Goal: Task Accomplishment & Management: Complete application form

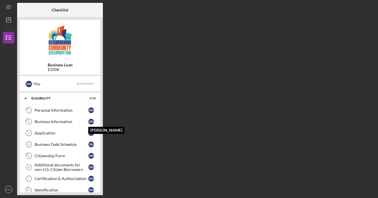
scroll to position [81, 0]
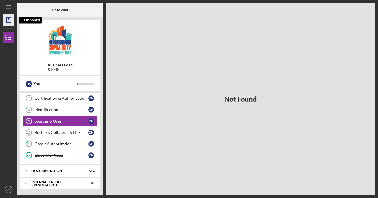
click at [9, 17] on icon "Icon/Dashboard" at bounding box center [8, 20] width 14 height 14
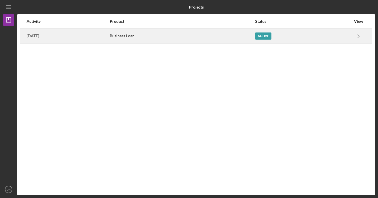
click at [268, 35] on div "Active" at bounding box center [263, 36] width 16 height 7
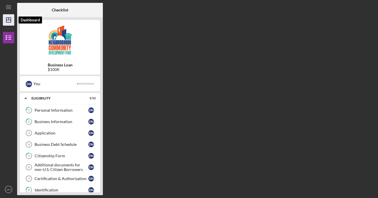
click at [8, 21] on icon "Icon/Dashboard" at bounding box center [8, 20] width 14 height 14
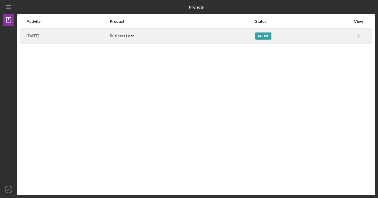
click at [268, 35] on div "Active" at bounding box center [263, 36] width 16 height 7
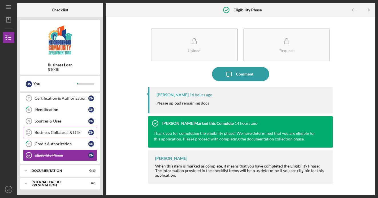
scroll to position [81, 0]
click at [60, 119] on link "Sources & Uses 9 Sources & Uses D N" at bounding box center [60, 121] width 74 height 11
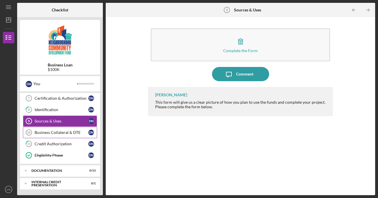
click at [63, 133] on div "Business Collateral & DTE" at bounding box center [62, 132] width 54 height 5
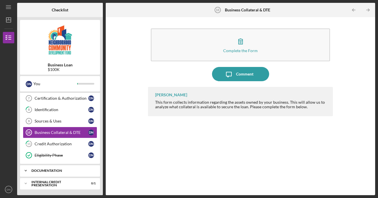
click at [25, 171] on icon "Icon/Expander" at bounding box center [25, 170] width 11 height 11
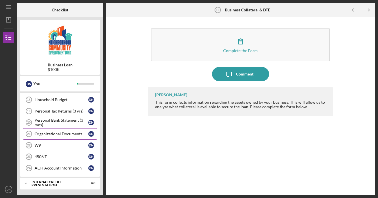
scroll to position [232, 0]
click at [55, 136] on div "Organizational Documents" at bounding box center [62, 134] width 54 height 5
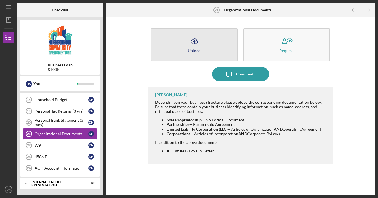
click at [196, 41] on icon "Icon/Upload" at bounding box center [194, 41] width 14 height 14
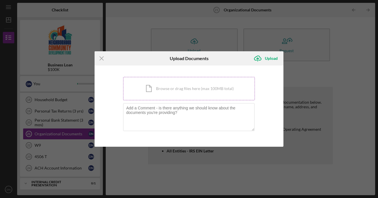
click at [162, 89] on div "Icon/Document Browse or drag files here (max 100MB total) Tap to choose files o…" at bounding box center [189, 88] width 132 height 23
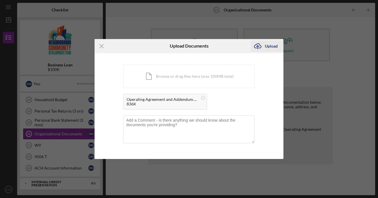
click at [272, 45] on div "Upload" at bounding box center [271, 46] width 13 height 11
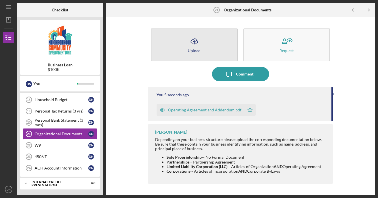
click at [205, 45] on button "Icon/Upload Upload" at bounding box center [194, 45] width 87 height 33
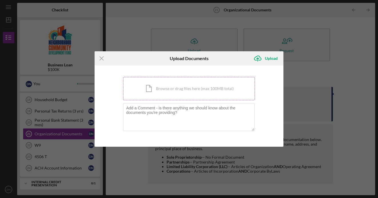
click at [186, 84] on div "Icon/Document Browse or drag files here (max 100MB total) Tap to choose files o…" at bounding box center [189, 88] width 132 height 23
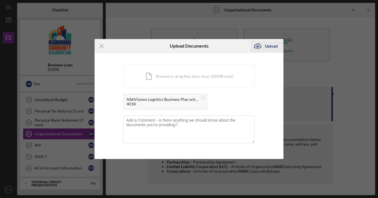
click at [269, 46] on div "Upload" at bounding box center [271, 46] width 13 height 11
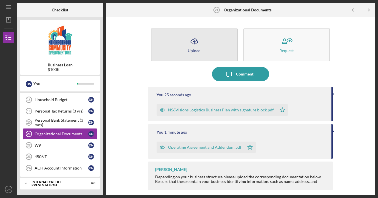
click at [192, 45] on icon "Icon/Upload" at bounding box center [194, 41] width 14 height 14
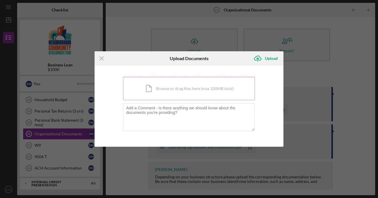
click at [186, 89] on div "Icon/Document Browse or drag files here (max 100MB total) Tap to choose files o…" at bounding box center [189, 88] width 132 height 23
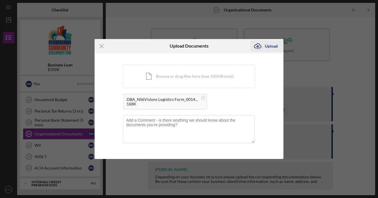
click at [268, 47] on div "Upload" at bounding box center [271, 46] width 13 height 11
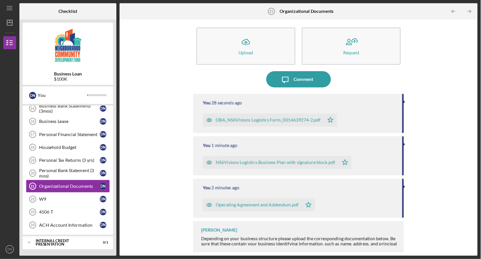
scroll to position [177, 0]
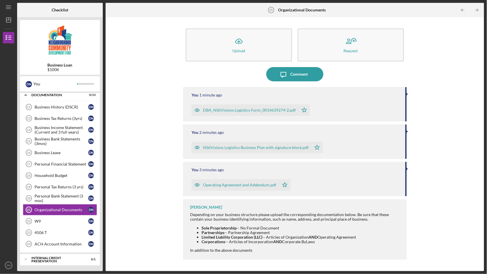
click at [150, 177] on div "Icon/Upload Upload Request Icon/Message Comment You 1 minute ago DBA_NS6Visions…" at bounding box center [294, 144] width 373 height 248
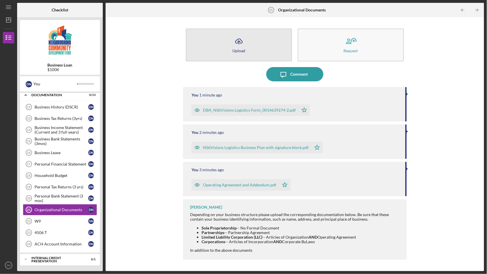
click at [241, 43] on icon "button" at bounding box center [239, 41] width 7 height 4
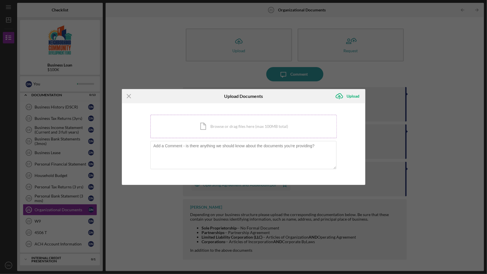
click at [230, 124] on div "Icon/Document Browse or drag files here (max 100MB total) Tap to choose files o…" at bounding box center [243, 126] width 186 height 23
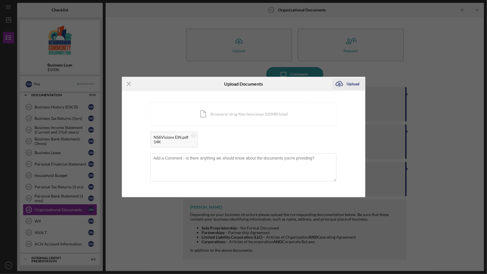
click at [353, 83] on div "Upload" at bounding box center [353, 83] width 13 height 11
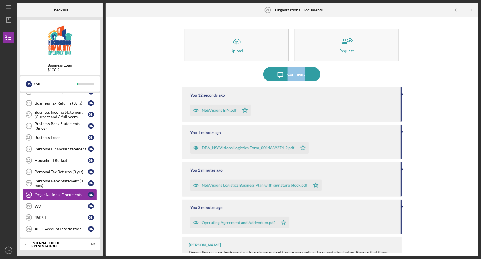
drag, startPoint x: 474, startPoint y: 54, endPoint x: 477, endPoint y: 87, distance: 33.6
click at [377, 87] on div "Icon/Upload Upload Request Icon/Message Comment You 12 seconds ago NS6Visions E…" at bounding box center [292, 136] width 373 height 239
click at [377, 92] on div "Icon/Upload Upload Request Icon/Message Comment You 13 seconds ago NS6Visions E…" at bounding box center [291, 136] width 367 height 233
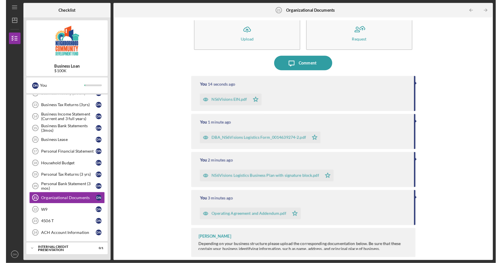
scroll to position [12, 0]
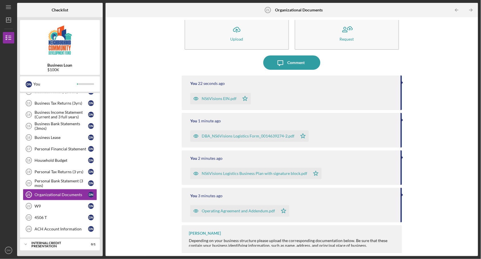
drag, startPoint x: 457, startPoint y: 95, endPoint x: 481, endPoint y: 256, distance: 162.4
click at [377, 198] on html "Icon/Menu Organizational Documents 21 Organizational Documents Checklist Busine…" at bounding box center [240, 129] width 481 height 259
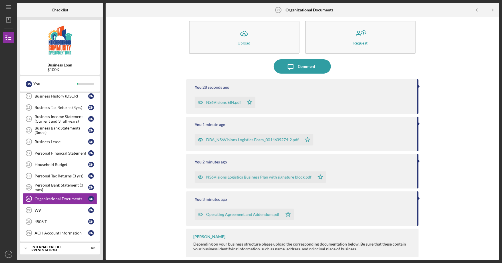
click at [377, 198] on div "Depending on your business structure please upload the corresponding documentat…" at bounding box center [303, 246] width 220 height 9
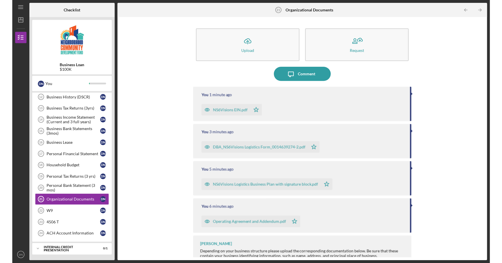
scroll to position [0, 0]
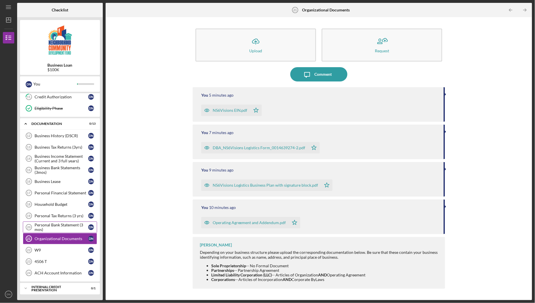
click at [66, 198] on div "Personal Bank Statement (3 mos)" at bounding box center [62, 226] width 54 height 9
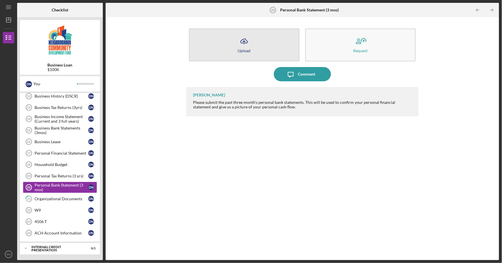
click at [239, 45] on icon "Icon/Upload" at bounding box center [244, 41] width 14 height 14
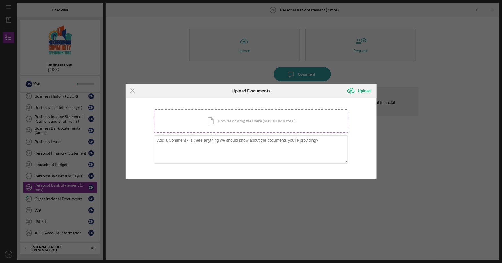
click at [223, 120] on div "Icon/Document Browse or drag files here (max 100MB total) Tap to choose files o…" at bounding box center [251, 120] width 194 height 23
click at [239, 121] on div "Icon/Document Browse or drag files here (max 100MB total) Tap to choose files o…" at bounding box center [251, 120] width 194 height 23
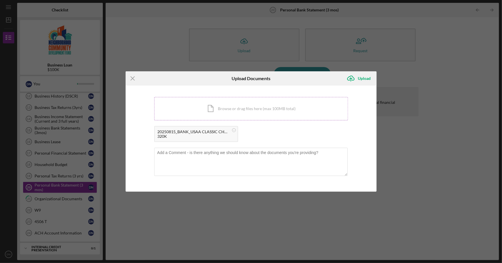
click at [242, 108] on div "Icon/Document Browse or drag files here (max 100MB total) Tap to choose files o…" at bounding box center [251, 108] width 194 height 23
click at [299, 106] on div "Icon/Document Browse or drag files here (max 100MB total) Tap to choose files o…" at bounding box center [251, 108] width 194 height 23
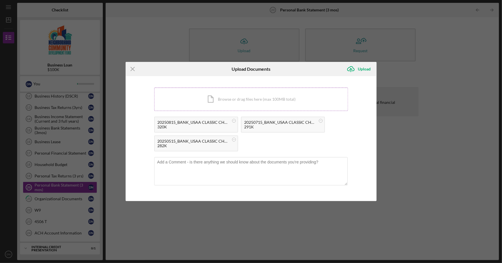
click at [243, 102] on div "Icon/Document Browse or drag files here (max 100MB total) Tap to choose files o…" at bounding box center [251, 99] width 194 height 23
click at [242, 102] on div "Icon/Document Browse or drag files here (max 100MB total) Tap to choose files o…" at bounding box center [251, 99] width 194 height 23
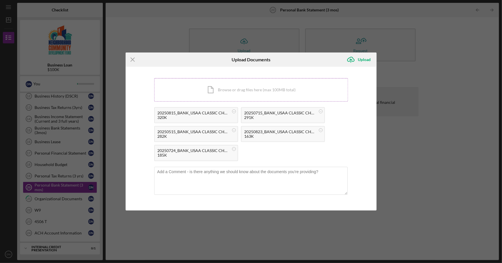
click at [244, 92] on div "Icon/Document Browse or drag files here (max 100MB total) Tap to choose files o…" at bounding box center [251, 89] width 194 height 23
click at [364, 62] on div "Upload" at bounding box center [364, 59] width 13 height 11
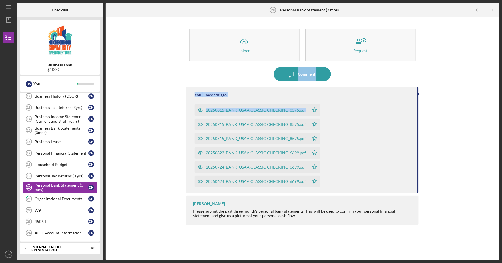
drag, startPoint x: 357, startPoint y: 66, endPoint x: 363, endPoint y: 108, distance: 41.9
click at [363, 107] on div "Icon/Upload Upload Request Icon/Message Comment You 3 seconds ago 20250815_BANK…" at bounding box center [302, 139] width 233 height 238
click at [377, 78] on div "Icon/Message Comment" at bounding box center [302, 74] width 233 height 14
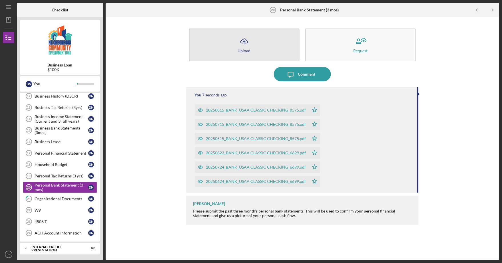
click at [247, 43] on icon "Icon/Upload" at bounding box center [244, 41] width 14 height 14
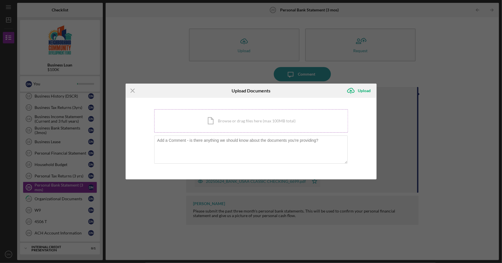
click at [234, 122] on div "Icon/Document Browse or drag files here (max 100MB total) Tap to choose files o…" at bounding box center [251, 120] width 194 height 23
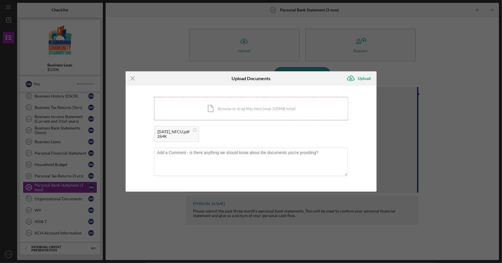
click at [260, 111] on div "Icon/Document Browse or drag files here (max 100MB total) Tap to choose files o…" at bounding box center [251, 108] width 194 height 23
click at [249, 104] on div "Icon/Document Browse or drag files here (max 100MB total) Tap to choose files o…" at bounding box center [251, 108] width 194 height 23
click at [365, 77] on div "Upload" at bounding box center [364, 78] width 13 height 11
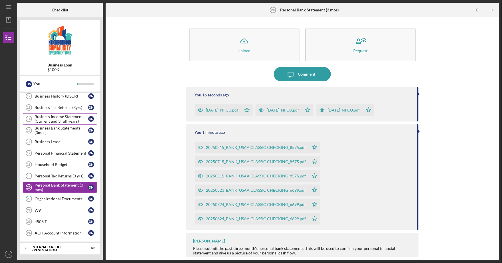
click at [67, 114] on div "Business Income Statement (Current and 3 full years)" at bounding box center [62, 118] width 54 height 9
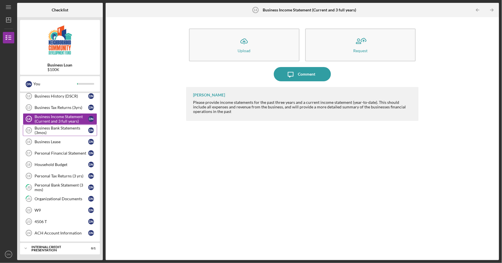
click at [64, 126] on div "Business Bank Statements (3mos)" at bounding box center [62, 130] width 54 height 9
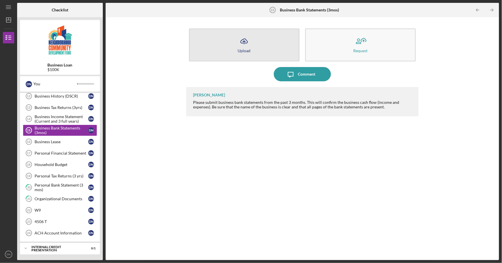
click at [252, 38] on button "Icon/Upload Upload" at bounding box center [244, 45] width 110 height 33
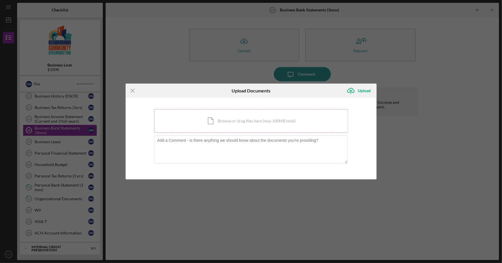
click at [244, 118] on div "Icon/Document Browse or drag files here (max 100MB total) Tap to choose files o…" at bounding box center [251, 120] width 194 height 23
click at [134, 90] on icon "Icon/Menu Close" at bounding box center [133, 91] width 14 height 14
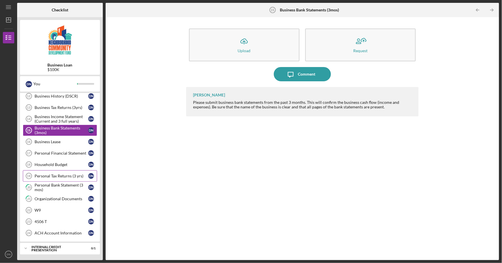
click at [53, 174] on div "Personal Tax Returns (3 yrs)" at bounding box center [62, 176] width 54 height 5
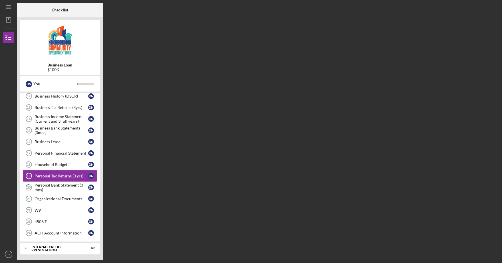
click at [53, 174] on div "Personal Tax Returns (3 yrs)" at bounding box center [62, 176] width 54 height 5
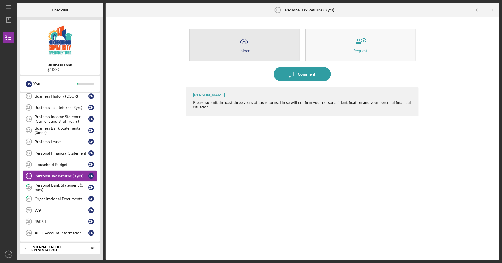
click at [236, 47] on button "Icon/Upload Upload" at bounding box center [244, 45] width 110 height 33
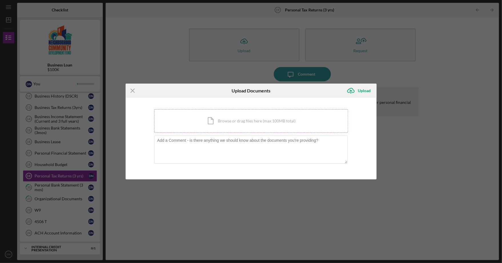
click at [248, 120] on div "Icon/Document Browse or drag files here (max 100MB total) Tap to choose files o…" at bounding box center [251, 120] width 194 height 23
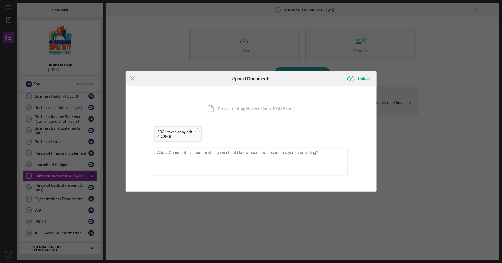
click at [244, 113] on div "Icon/Document Browse or drag files here (max 100MB total) Tap to choose files o…" at bounding box center [251, 108] width 194 height 23
click at [270, 109] on div "Icon/Document Browse or drag files here (max 100MB total) Tap to choose files o…" at bounding box center [251, 108] width 194 height 23
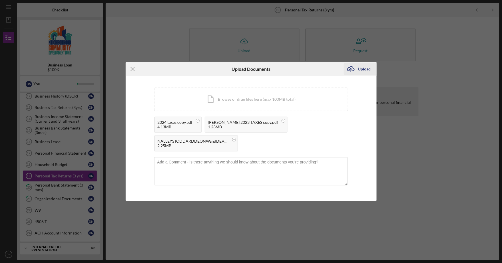
click at [360, 66] on div "Upload" at bounding box center [364, 68] width 13 height 11
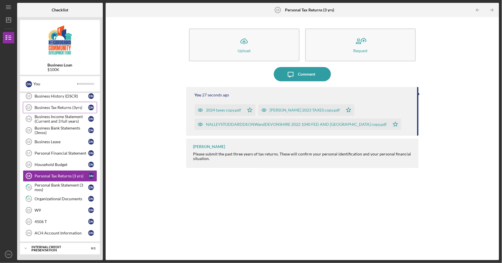
click at [67, 105] on div "Business Tax Returns (3yrs)" at bounding box center [62, 107] width 54 height 5
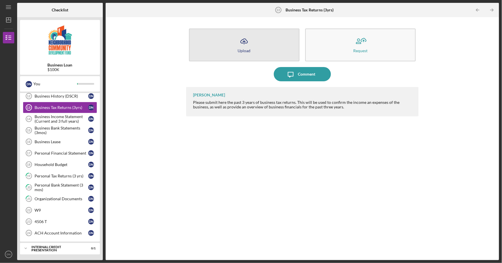
click at [240, 49] on div "Upload" at bounding box center [244, 51] width 13 height 4
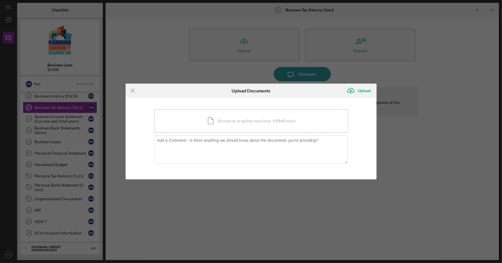
click at [244, 124] on div "Icon/Document Browse or drag files here (max 100MB total) Tap to choose files o…" at bounding box center [251, 120] width 194 height 23
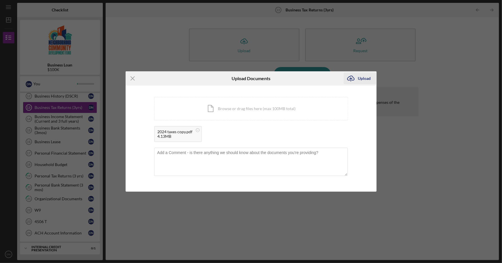
click at [365, 79] on div "Upload" at bounding box center [364, 78] width 13 height 11
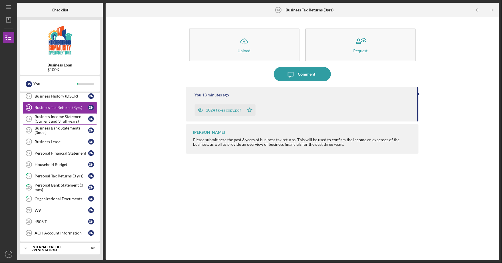
click at [54, 114] on div "Business Income Statement (Current and 3 full years)" at bounding box center [62, 118] width 54 height 9
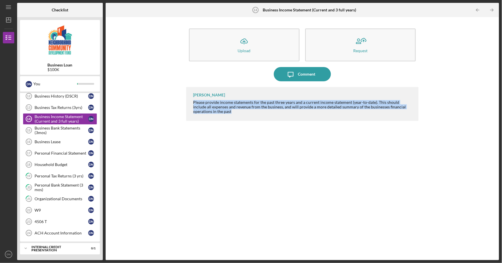
drag, startPoint x: 191, startPoint y: 101, endPoint x: 210, endPoint y: 110, distance: 20.4
click at [210, 110] on div "[PERSON_NAME] Please provide income statements for the past three years and a c…" at bounding box center [302, 104] width 233 height 34
copy div "Please provide income statements for the past three years and a current income …"
